Goal: Task Accomplishment & Management: Complete application form

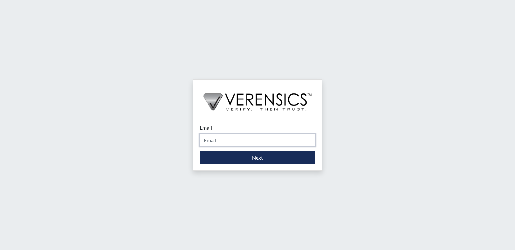
click at [230, 143] on input "Email" at bounding box center [258, 140] width 116 height 12
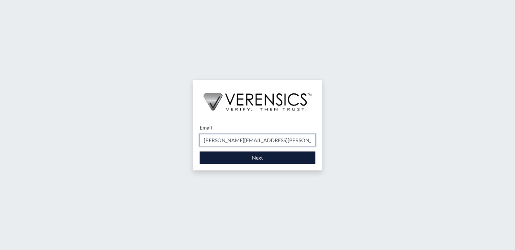
type input "[PERSON_NAME][EMAIL_ADDRESS][PERSON_NAME][DOMAIN_NAME]"
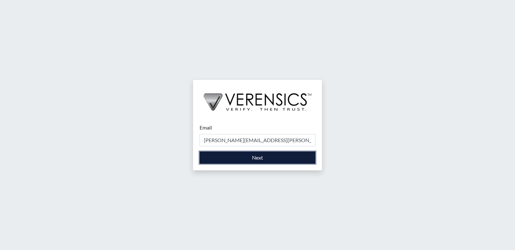
click at [263, 159] on button "Next" at bounding box center [258, 158] width 116 height 12
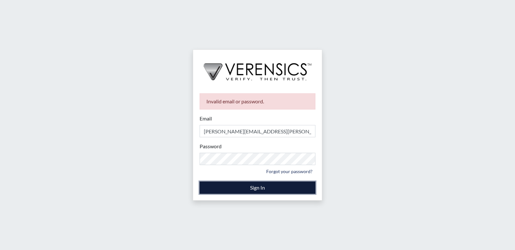
click at [259, 190] on button "Sign In" at bounding box center [258, 188] width 116 height 12
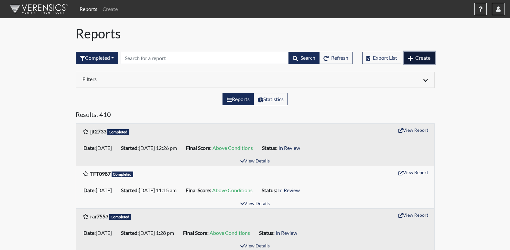
click at [411, 58] on icon "button" at bounding box center [410, 58] width 5 height 5
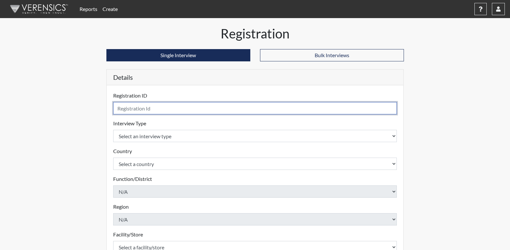
click at [144, 113] on input "text" at bounding box center [255, 108] width 284 height 12
click at [172, 111] on input "text" at bounding box center [255, 108] width 284 height 12
type input "a"
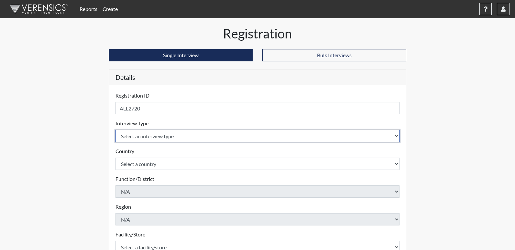
click at [180, 136] on body "Reports Create Help Center × Verensics Best Practices How to successfully use t…" at bounding box center [257, 125] width 515 height 250
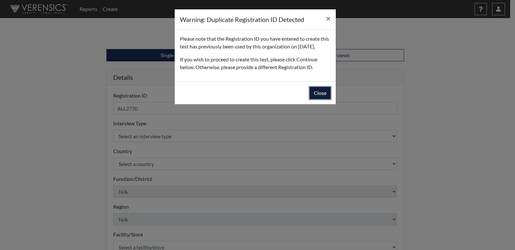
click at [320, 99] on button "Close" at bounding box center [320, 93] width 21 height 12
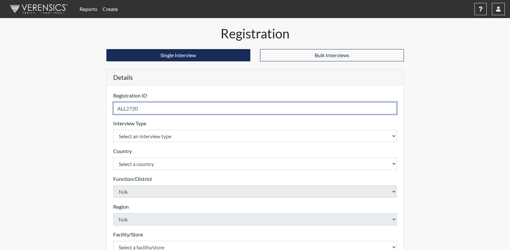
click at [126, 107] on input "ALL2720" at bounding box center [255, 108] width 284 height 12
type input "ALLL2720"
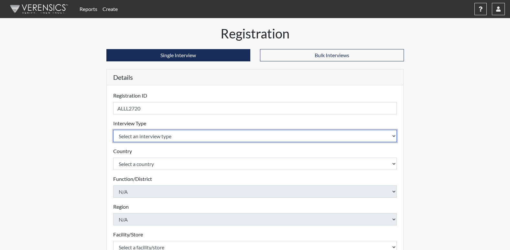
click at [144, 134] on select "Select an interview type Corrections Pre-Employment" at bounding box center [255, 136] width 284 height 12
select select "ff733e93-e1bf-11ea-9c9f-0eff0cf7eb8f"
click at [113, 130] on select "Select an interview type Corrections Pre-Employment" at bounding box center [255, 136] width 284 height 12
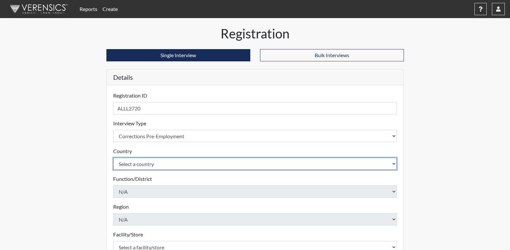
click at [160, 165] on select "Select a country [GEOGRAPHIC_DATA] [GEOGRAPHIC_DATA]" at bounding box center [255, 164] width 284 height 12
select select "united-states-of-[GEOGRAPHIC_DATA]"
click at [113, 158] on select "Select a country [GEOGRAPHIC_DATA] [GEOGRAPHIC_DATA]" at bounding box center [255, 164] width 284 height 12
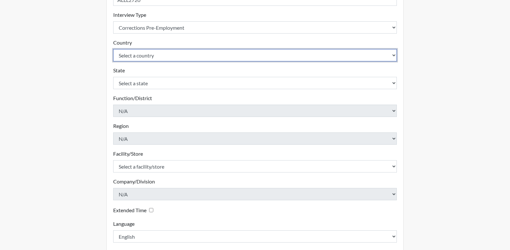
scroll to position [129, 0]
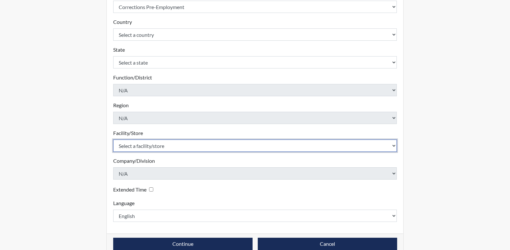
click at [179, 147] on select "Select a facility/store [PERSON_NAME]" at bounding box center [255, 146] width 284 height 12
select select "b7d08d21-475e-4578-ab02-3508dadd4d3a"
click at [113, 140] on select "Select a facility/store [PERSON_NAME]" at bounding box center [255, 146] width 284 height 12
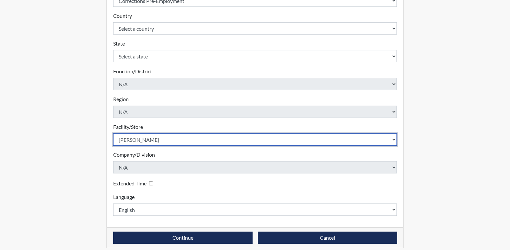
scroll to position [141, 0]
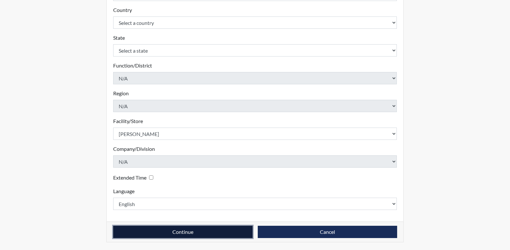
click at [176, 234] on button "Continue" at bounding box center [182, 232] width 139 height 12
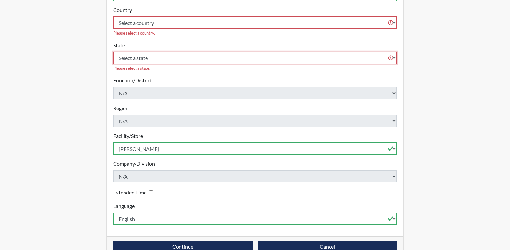
click at [184, 52] on select "Select a state [US_STATE] [US_STATE] [US_STATE] [US_STATE] [US_STATE] [US_STATE…" at bounding box center [255, 58] width 284 height 12
select select "GA"
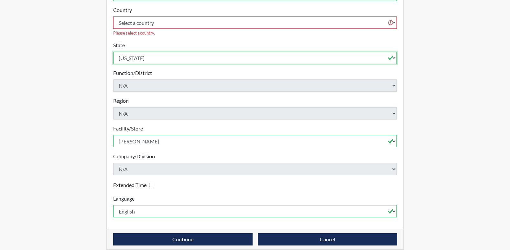
click at [113, 52] on select "Select a state [US_STATE] [US_STATE] [US_STATE] [US_STATE] [US_STATE] [US_STATE…" at bounding box center [255, 58] width 284 height 12
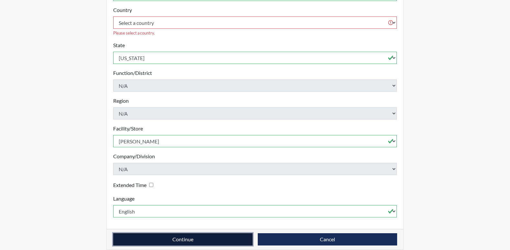
click at [213, 234] on button "Continue" at bounding box center [182, 240] width 139 height 12
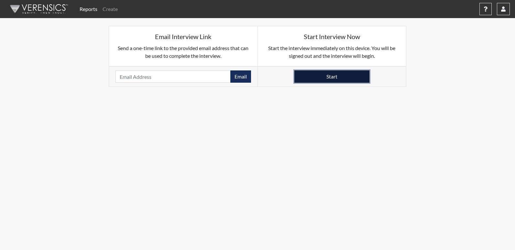
click at [342, 79] on button "Start" at bounding box center [331, 77] width 75 height 12
